Goal: Task Accomplishment & Management: Manage account settings

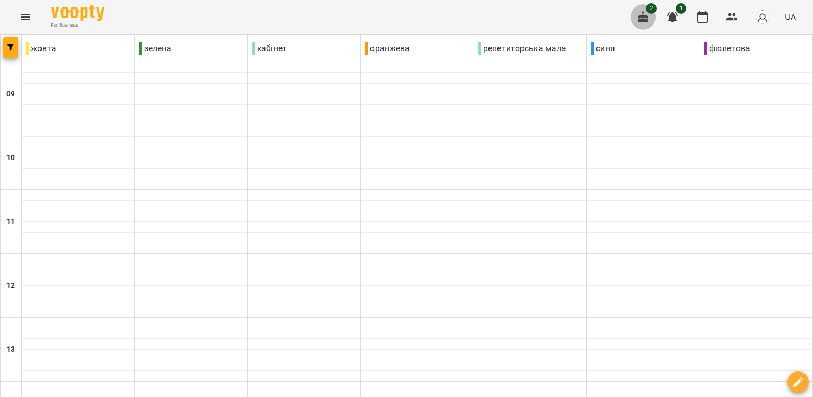
click at [647, 17] on icon "button" at bounding box center [644, 17] width 10 height 12
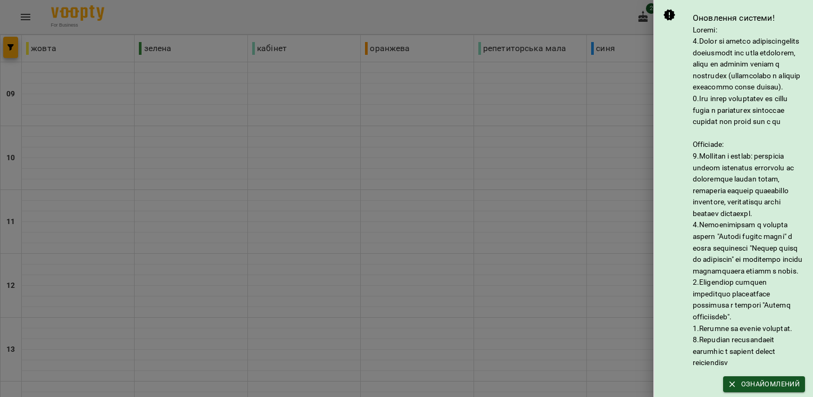
scroll to position [126, 0]
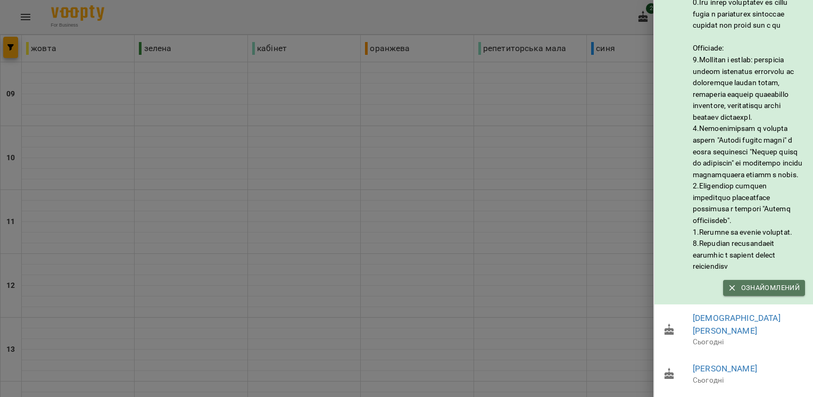
click at [737, 292] on span "Ознайомлений" at bounding box center [764, 288] width 71 height 12
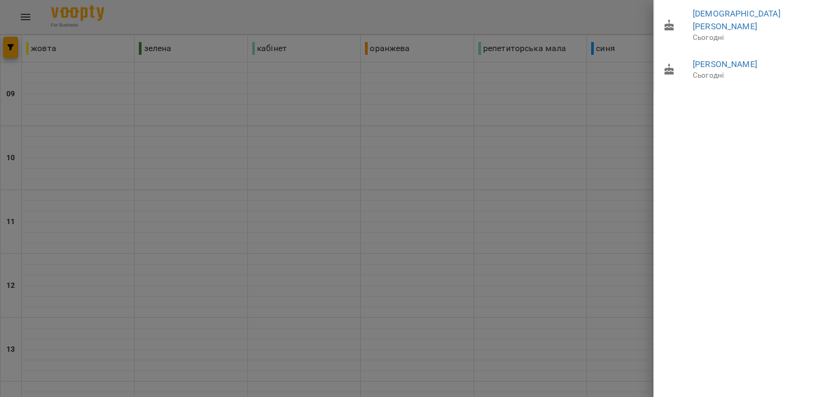
click at [530, 191] on div at bounding box center [406, 198] width 813 height 397
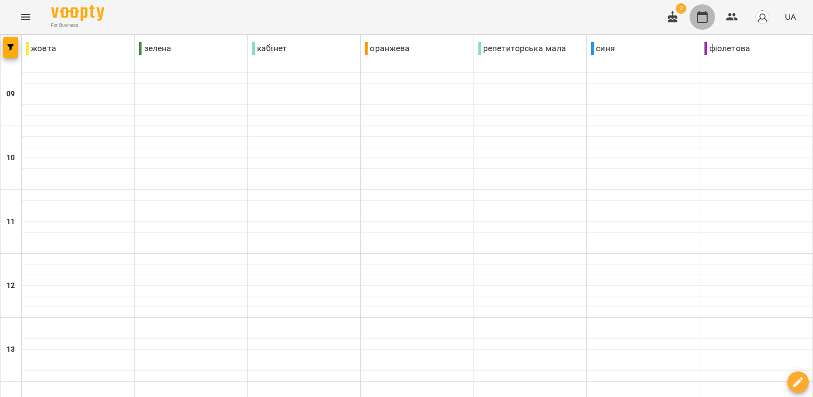
click at [705, 20] on icon "button" at bounding box center [702, 17] width 13 height 13
click at [680, 13] on span "2" at bounding box center [681, 8] width 11 height 11
click at [675, 18] on icon "button" at bounding box center [673, 17] width 10 height 12
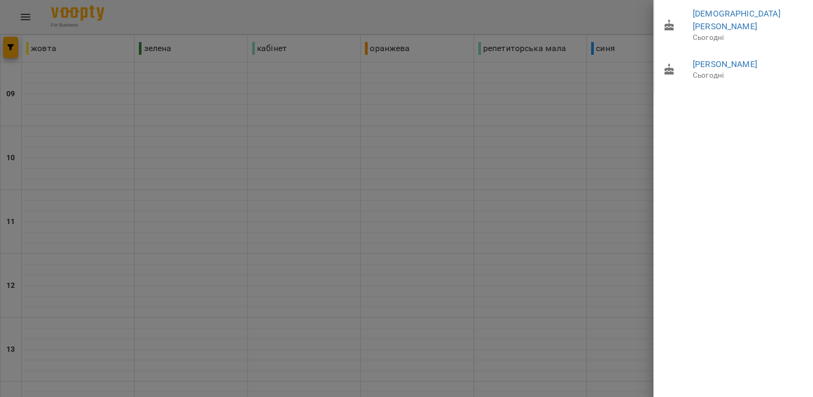
click at [570, 128] on div at bounding box center [406, 198] width 813 height 397
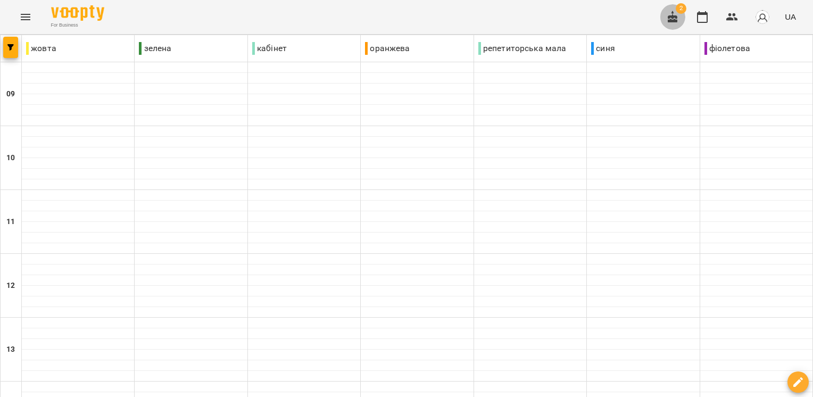
click at [675, 18] on icon "button" at bounding box center [672, 17] width 13 height 13
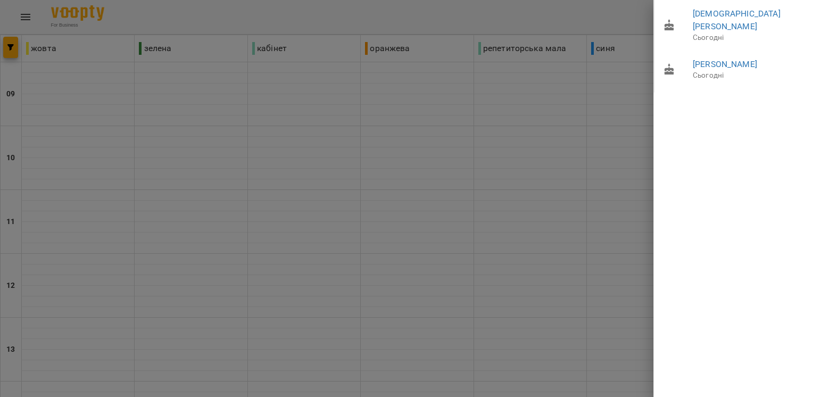
click at [607, 168] on div at bounding box center [406, 198] width 813 height 397
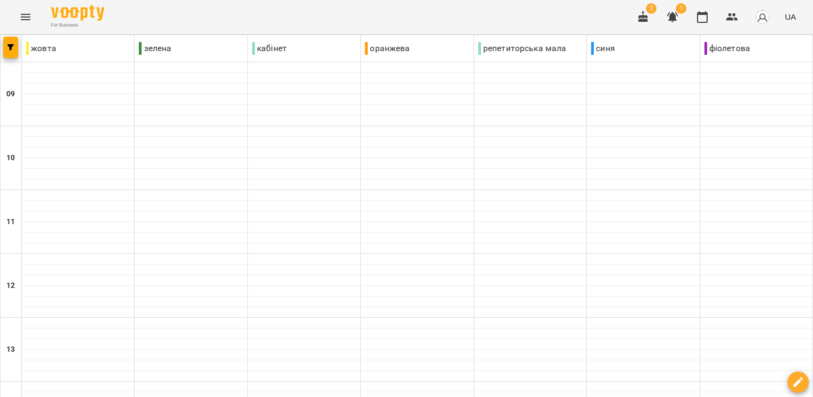
scroll to position [438, 0]
click at [636, 17] on button "button" at bounding box center [644, 17] width 26 height 26
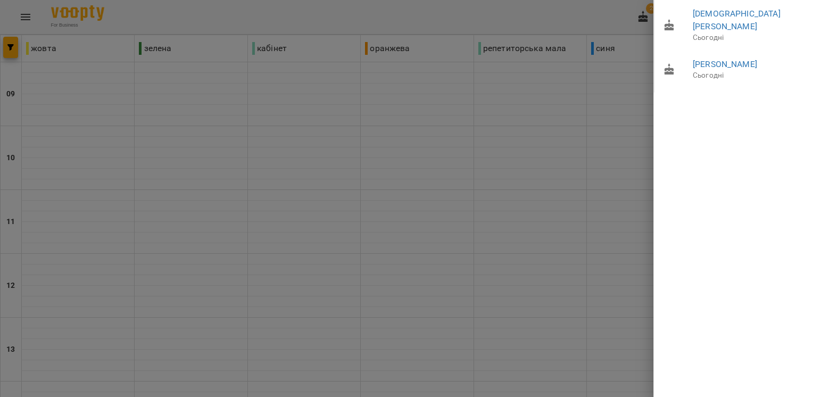
click at [576, 16] on div at bounding box center [406, 198] width 813 height 397
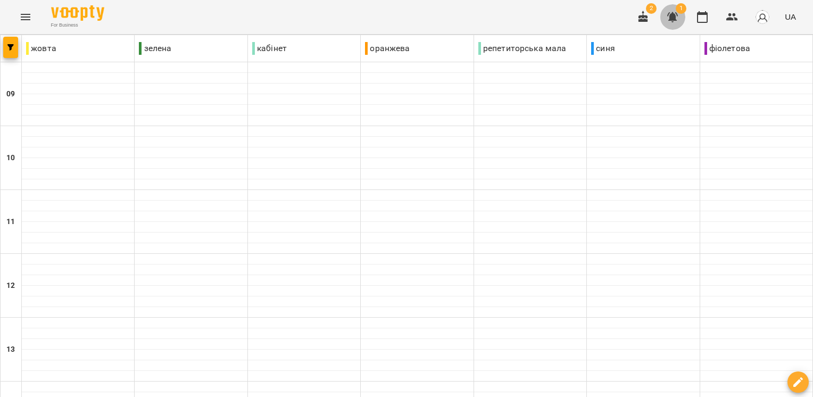
click at [666, 20] on button "button" at bounding box center [673, 17] width 26 height 26
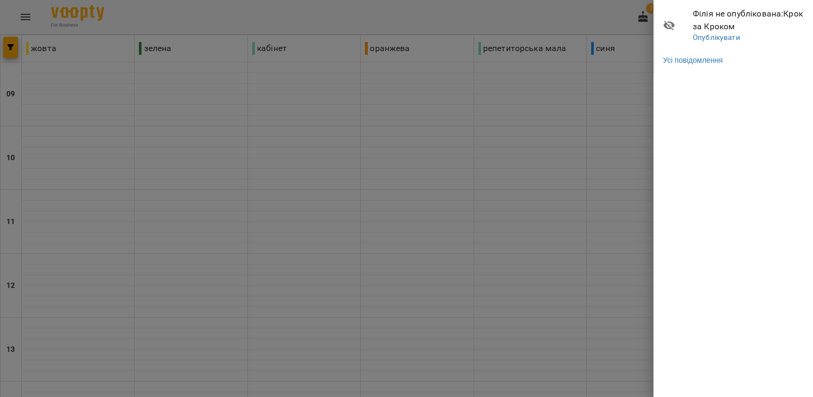
click at [600, 12] on div at bounding box center [406, 198] width 813 height 397
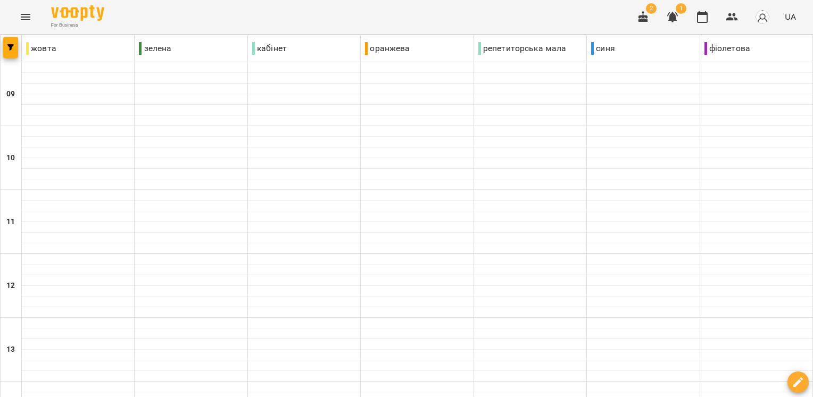
scroll to position [432, 0]
